Goal: Task Accomplishment & Management: Manage account settings

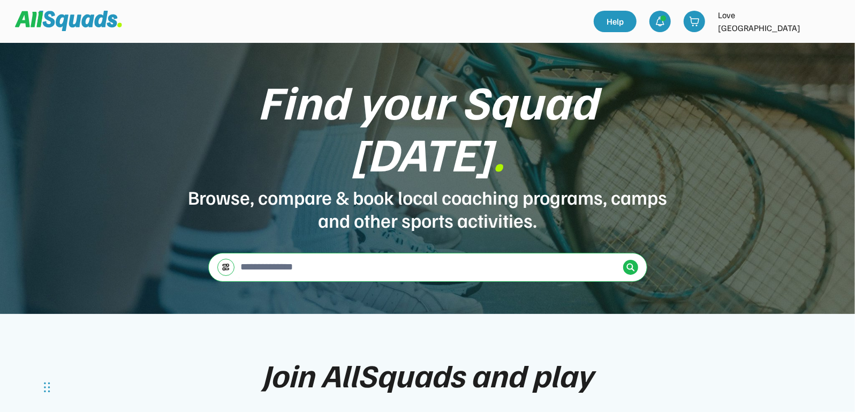
click at [834, 21] on img at bounding box center [831, 21] width 21 height 21
click at [813, 41] on link "Profile" at bounding box center [817, 46] width 63 height 21
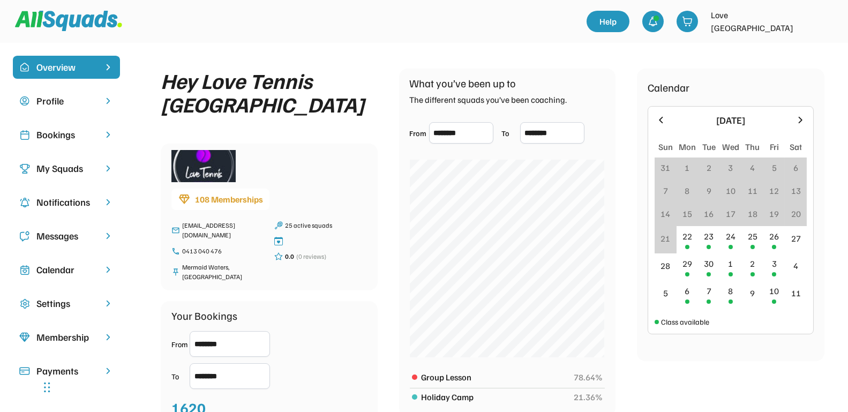
click at [70, 134] on div "Bookings" at bounding box center [66, 134] width 60 height 14
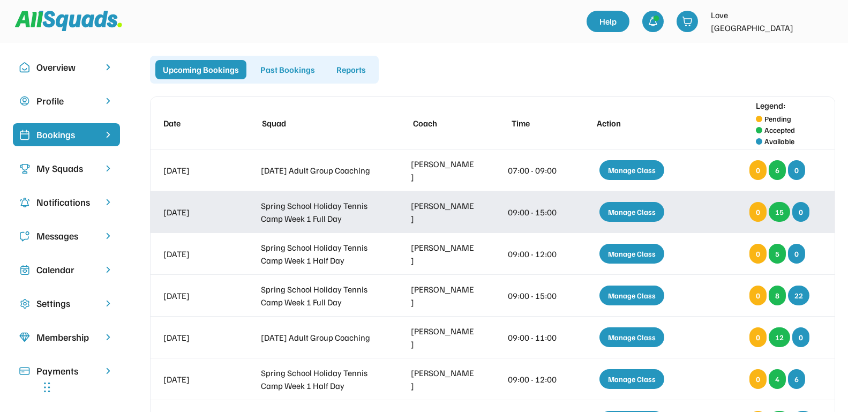
click at [631, 214] on div "Manage Class" at bounding box center [631, 212] width 65 height 20
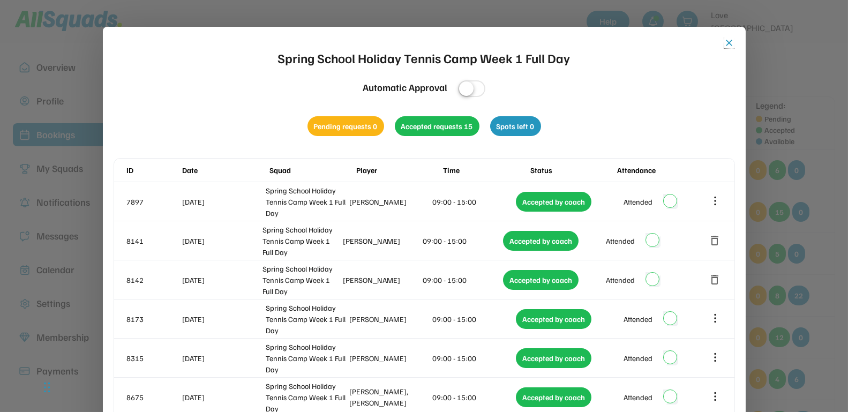
click at [732, 45] on button "close" at bounding box center [729, 42] width 11 height 11
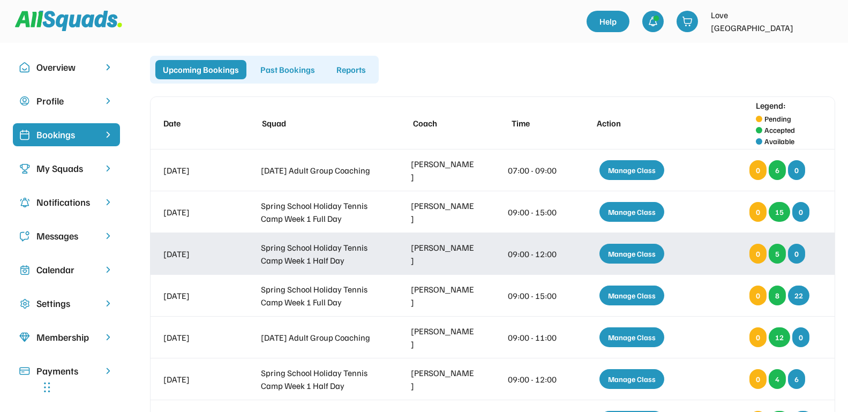
click at [619, 252] on div "Manage Class" at bounding box center [631, 254] width 65 height 20
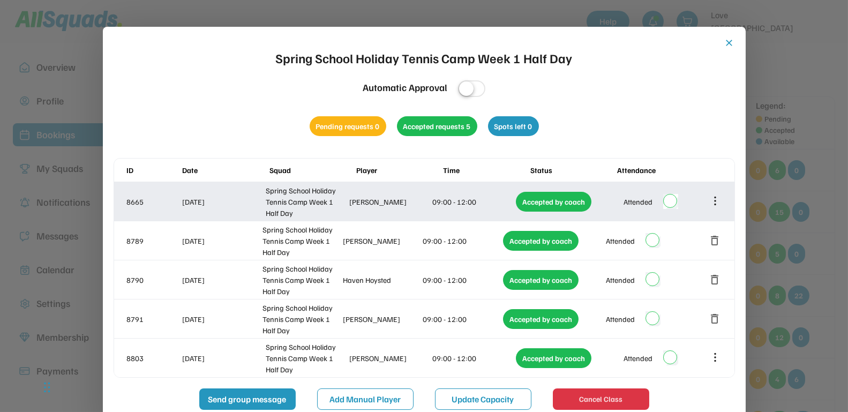
click at [718, 202] on icon at bounding box center [715, 201] width 12 height 12
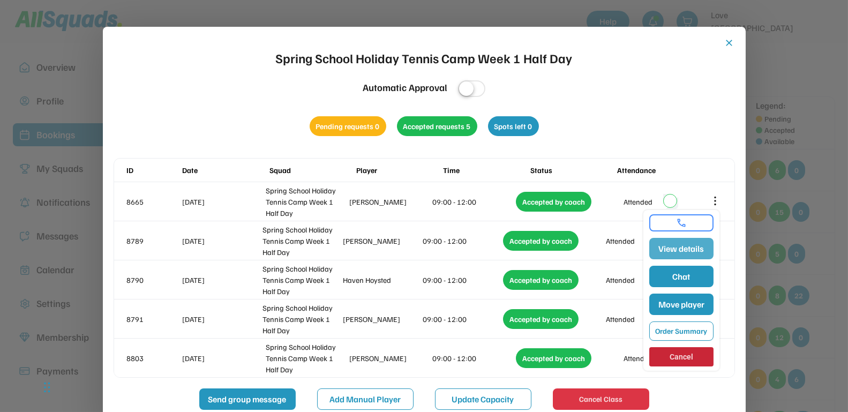
click at [687, 247] on button "View details" at bounding box center [681, 248] width 64 height 21
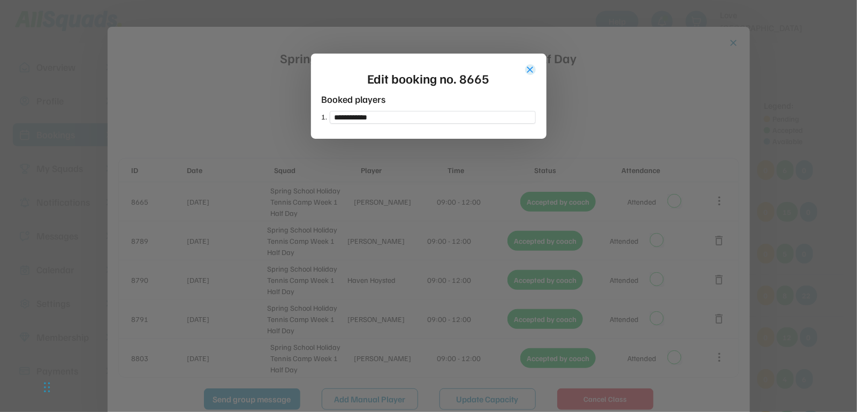
click at [533, 69] on button "close" at bounding box center [530, 69] width 11 height 11
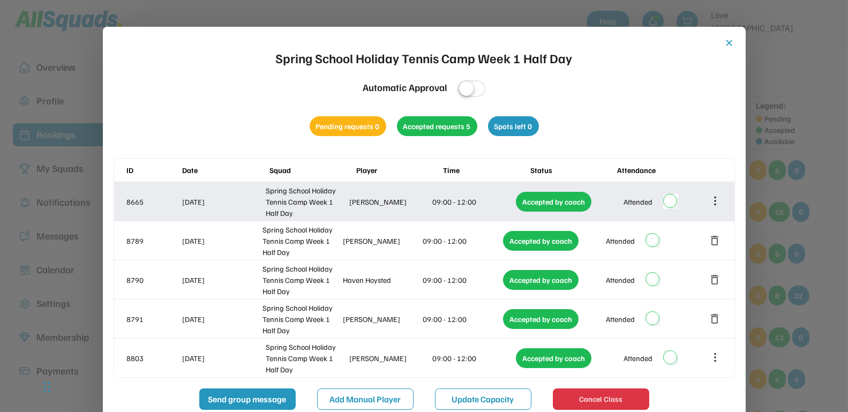
click at [713, 201] on icon at bounding box center [715, 201] width 12 height 12
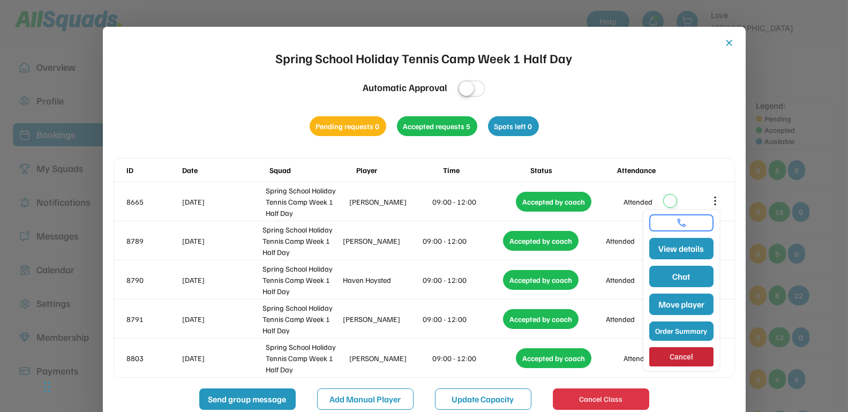
click at [703, 333] on button "Order Summary" at bounding box center [681, 330] width 64 height 19
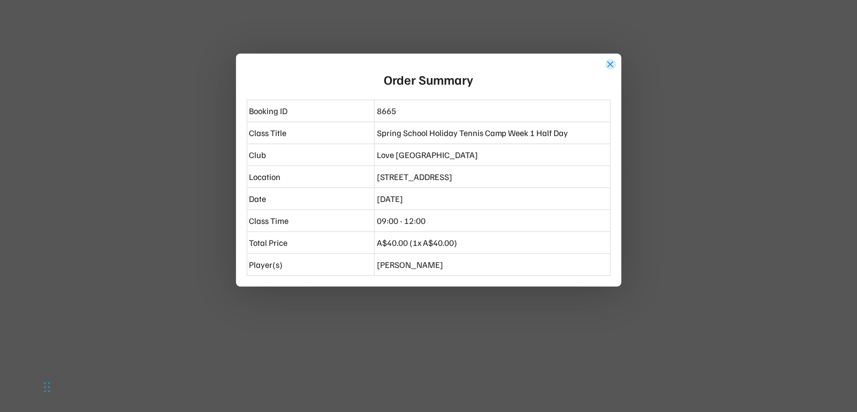
click at [611, 67] on button "close" at bounding box center [611, 64] width 11 height 11
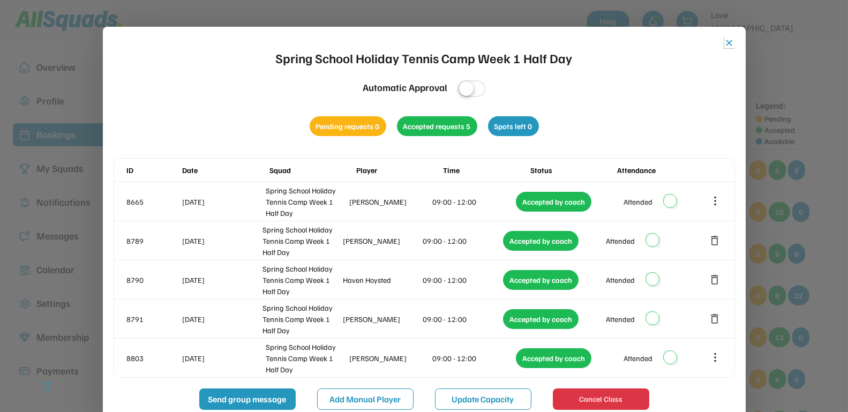
click at [733, 42] on button "close" at bounding box center [729, 42] width 11 height 11
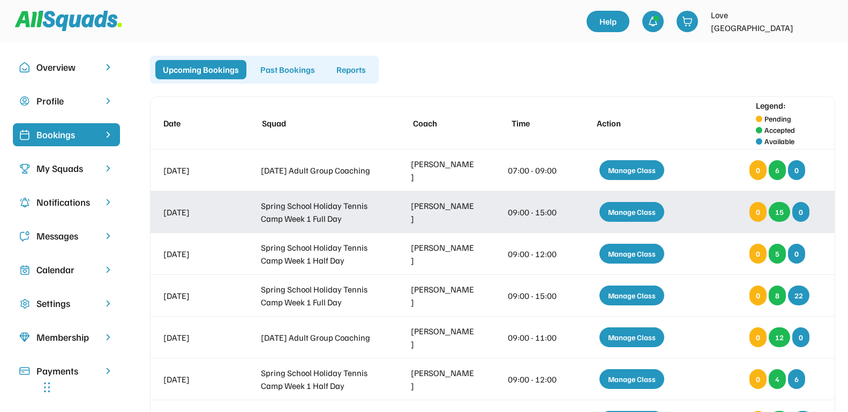
click at [638, 213] on div "Manage Class" at bounding box center [631, 212] width 65 height 20
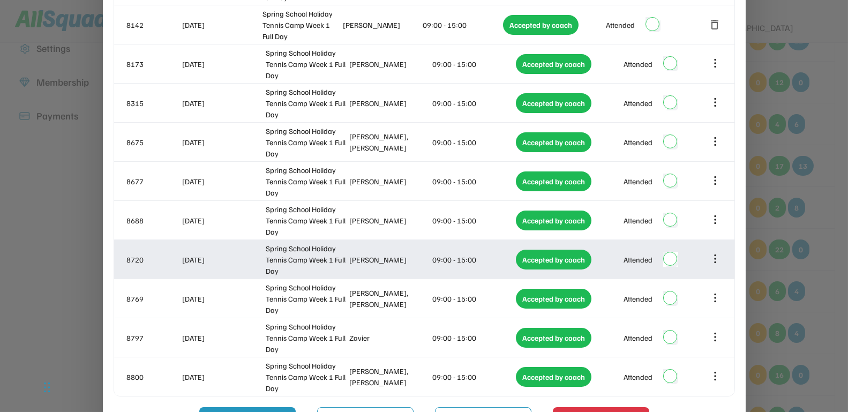
scroll to position [268, 0]
